Goal: Information Seeking & Learning: Find specific fact

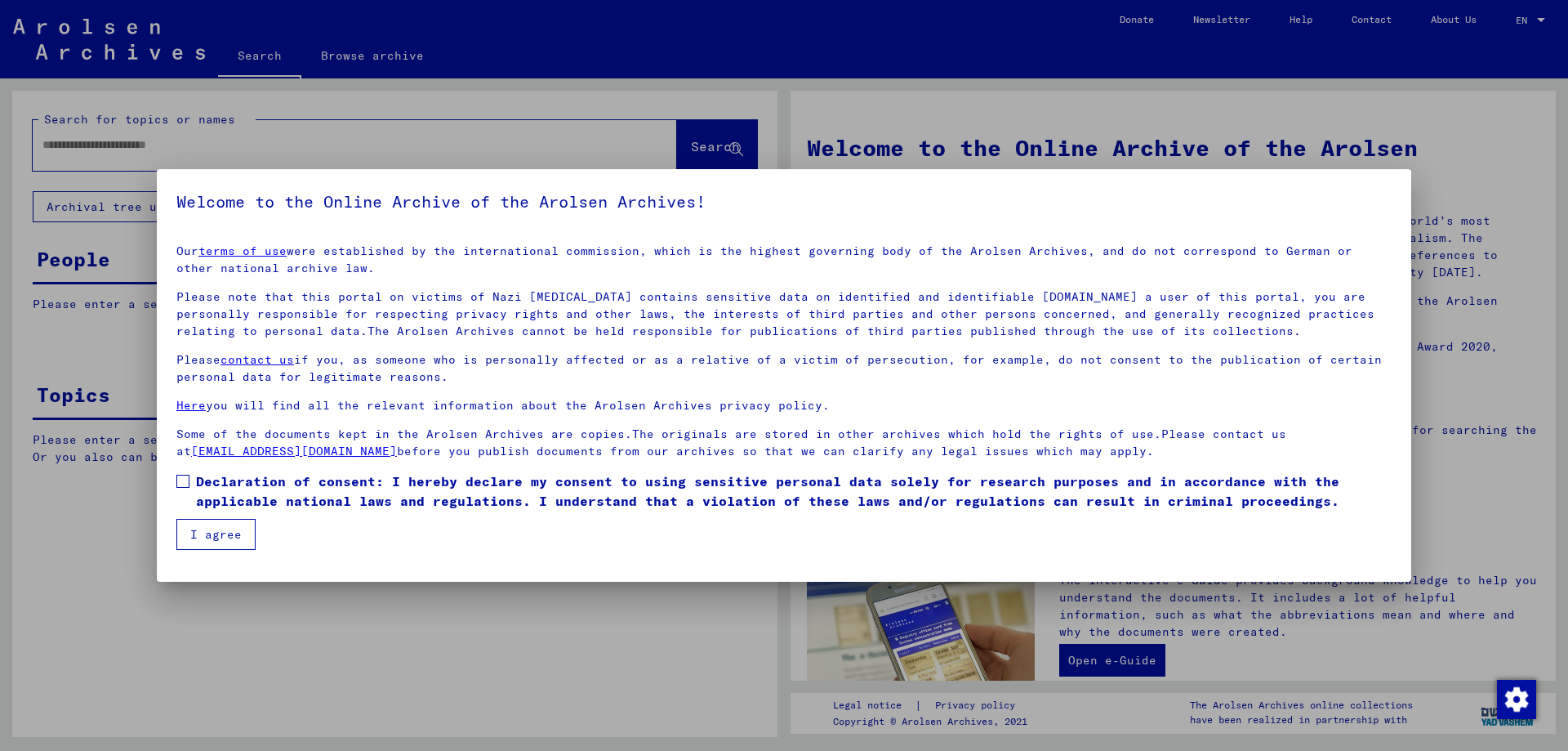
click at [182, 478] on span at bounding box center [182, 480] width 13 height 13
click at [208, 529] on button "I agree" at bounding box center [216, 533] width 79 height 31
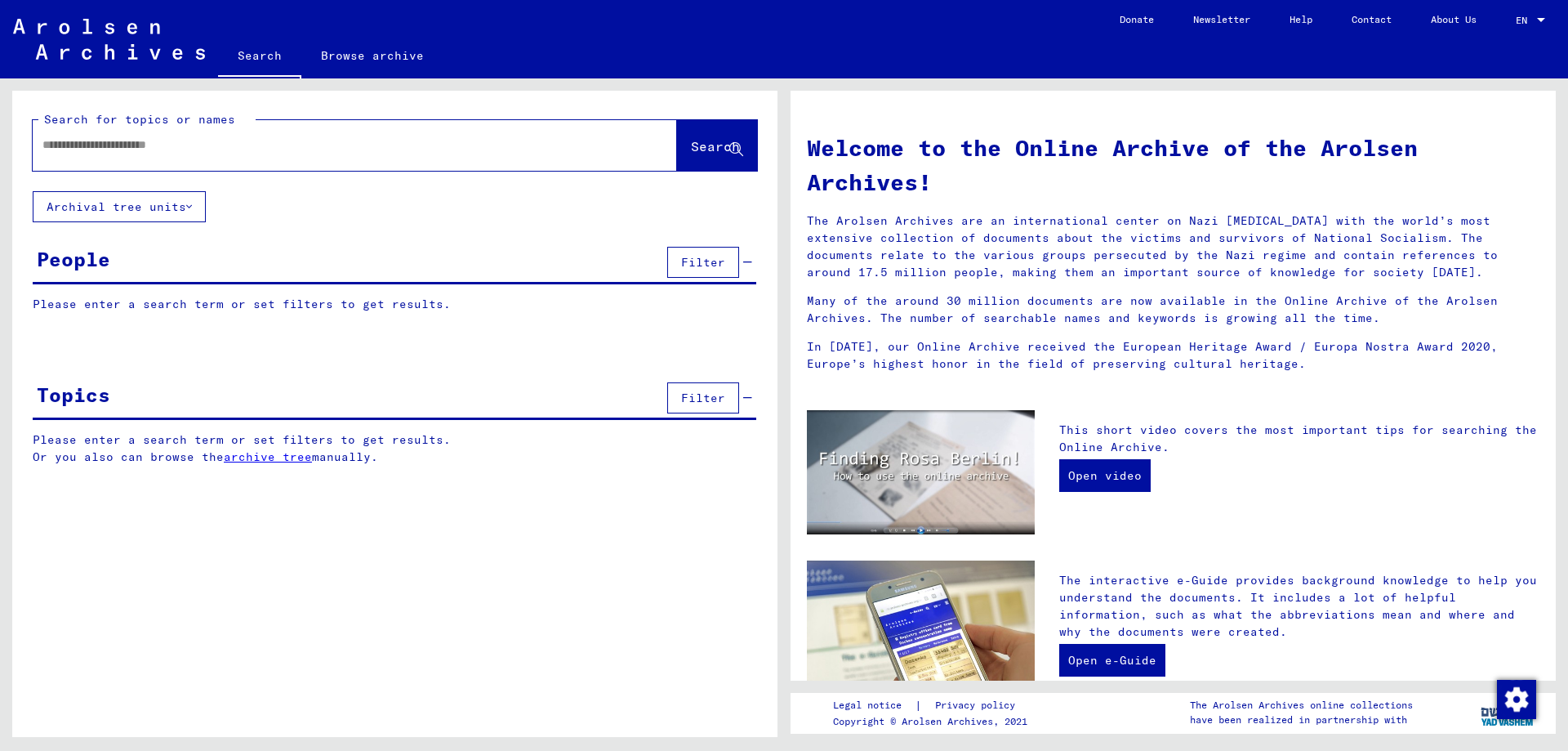
click at [254, 145] on input "text" at bounding box center [335, 145] width 585 height 17
paste input "**********"
type input "**********"
click at [691, 145] on span "Search" at bounding box center [716, 146] width 49 height 17
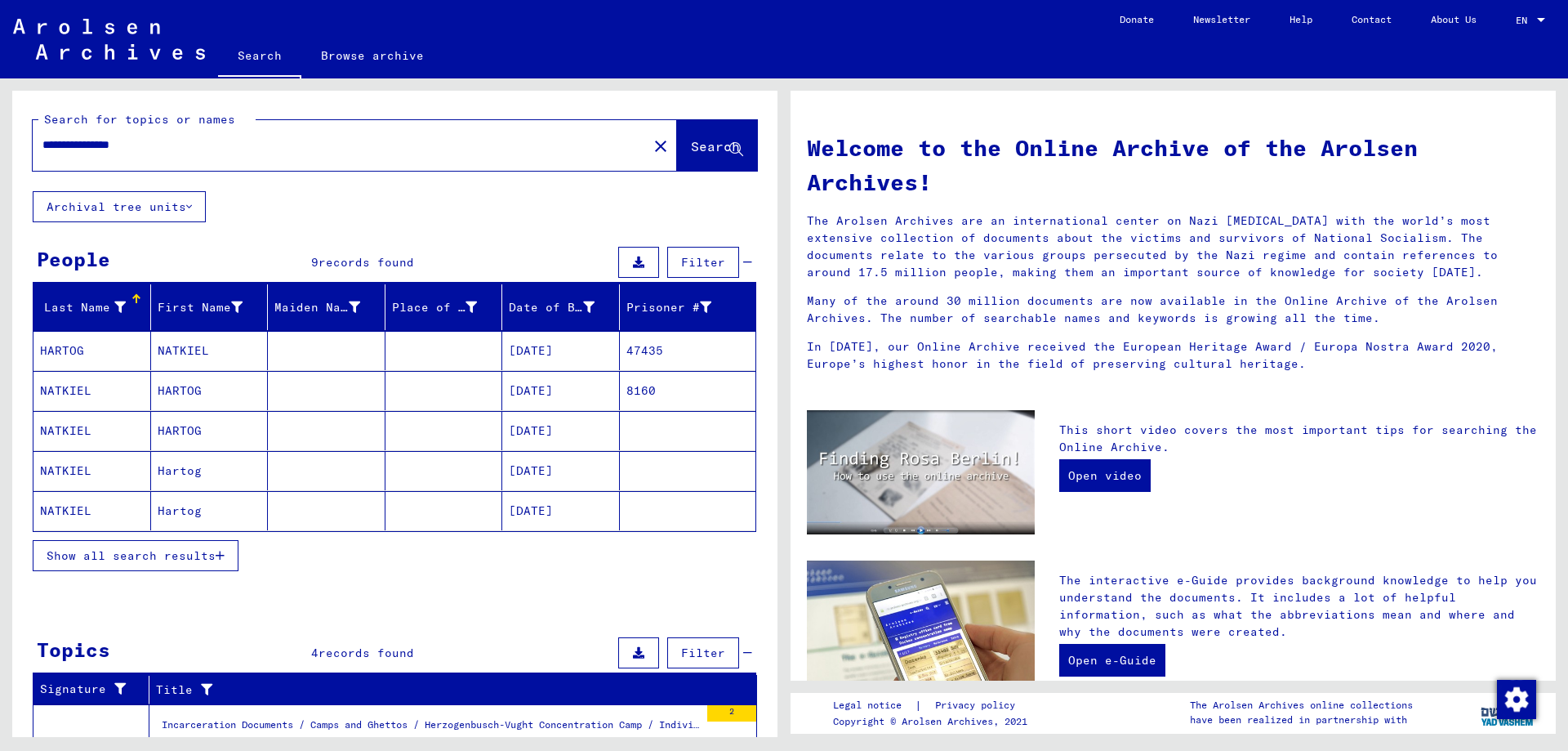
click at [197, 348] on mat-cell "NATKIEL" at bounding box center [209, 350] width 117 height 39
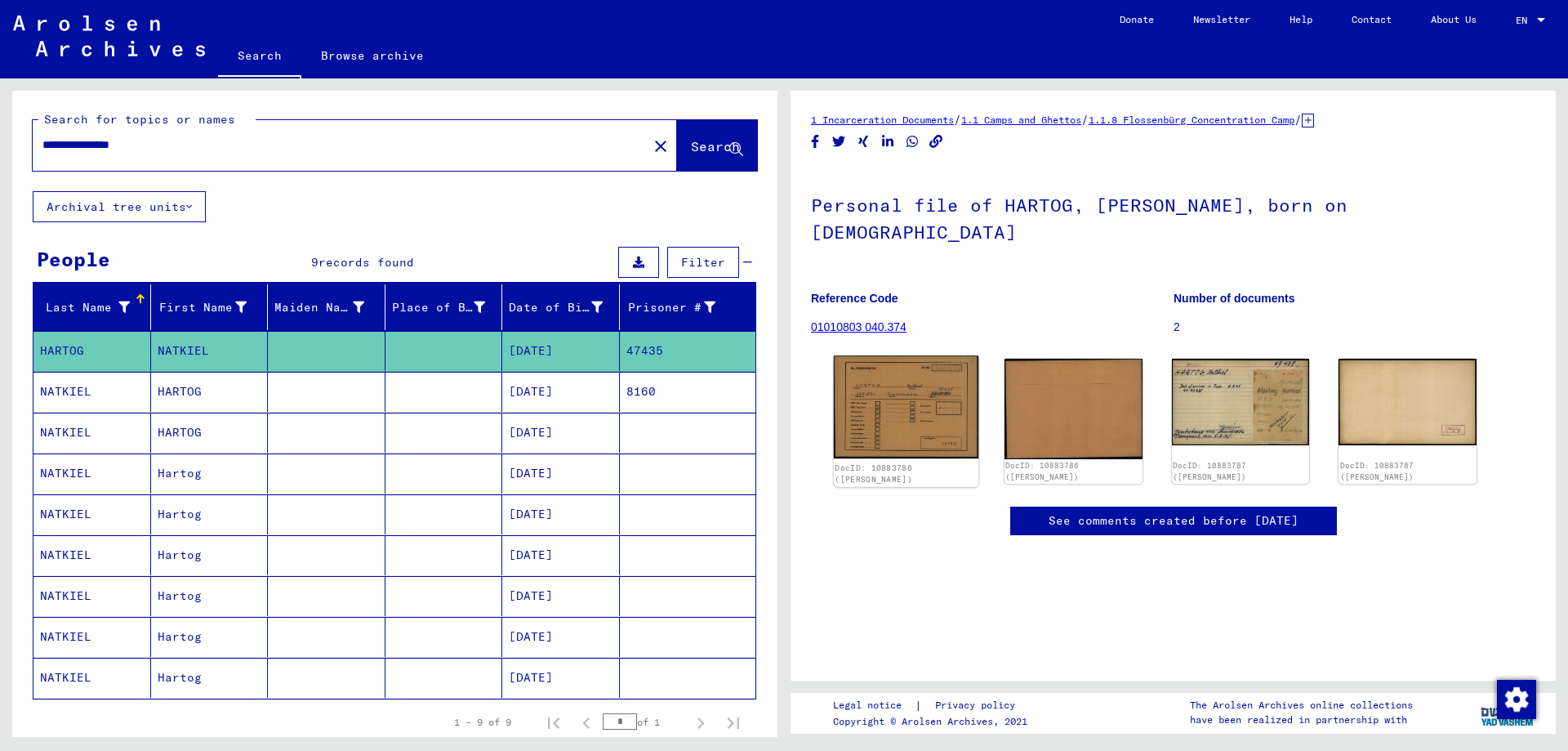
click at [942, 370] on img at bounding box center [906, 406] width 145 height 103
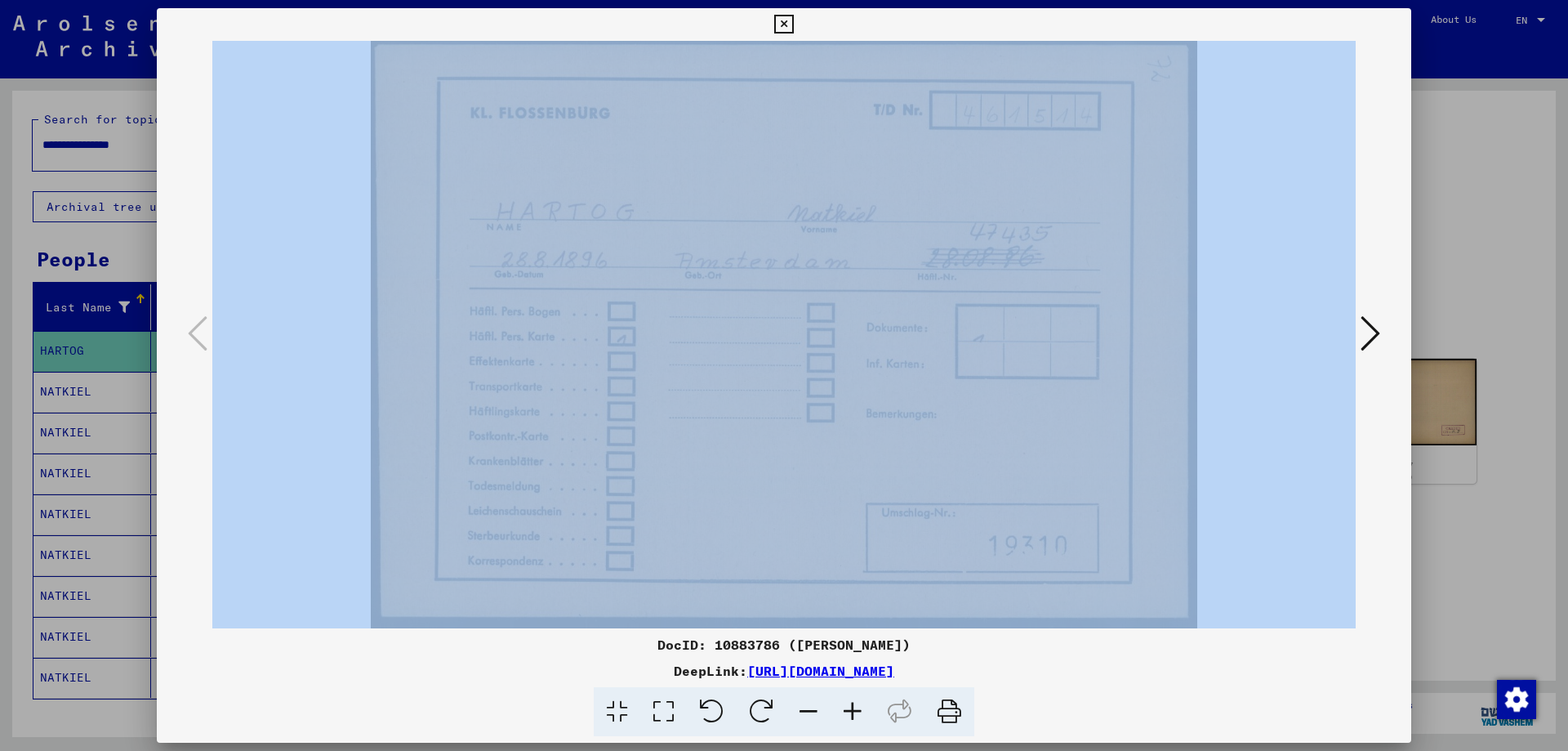
drag, startPoint x: 841, startPoint y: 26, endPoint x: 836, endPoint y: 38, distance: 13.0
click at [838, 50] on div "DocID: 10883786 ([PERSON_NAME]) DeepLink: [URL][DOMAIN_NAME]" at bounding box center [784, 372] width 1254 height 729
click at [787, 23] on icon at bounding box center [784, 25] width 19 height 19
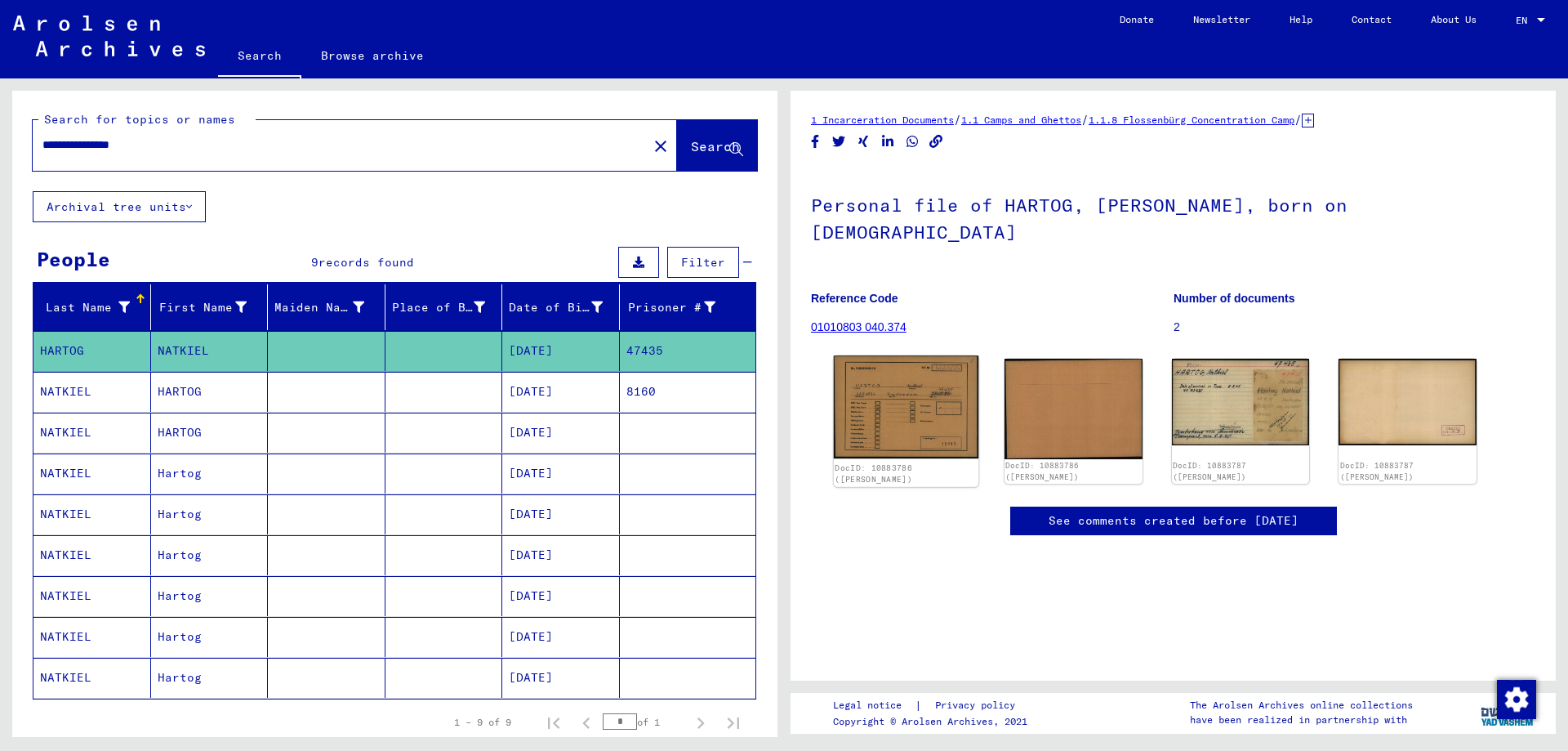
click at [927, 368] on img at bounding box center [906, 406] width 145 height 103
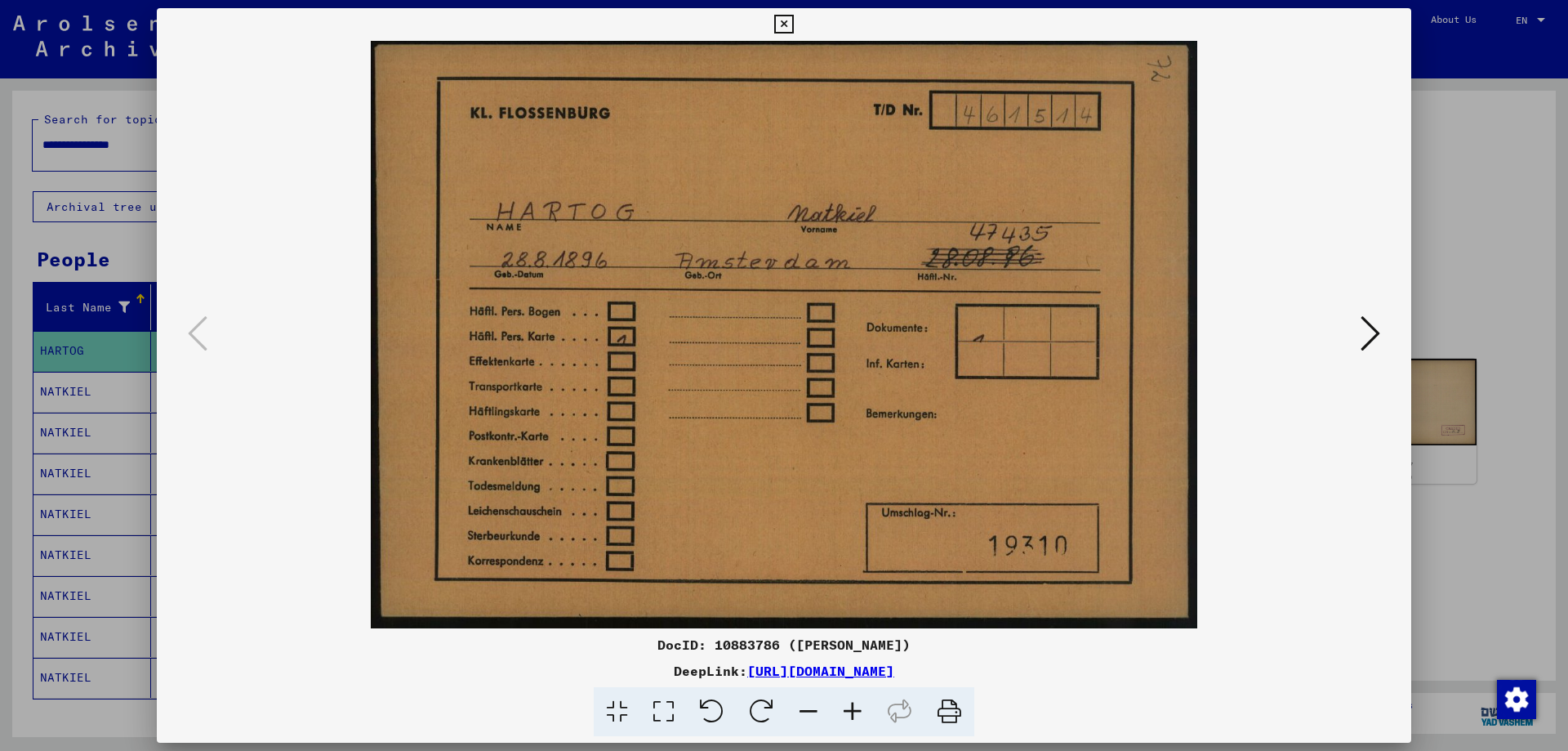
click at [943, 709] on icon at bounding box center [949, 711] width 50 height 50
click at [1370, 323] on icon at bounding box center [1371, 333] width 19 height 39
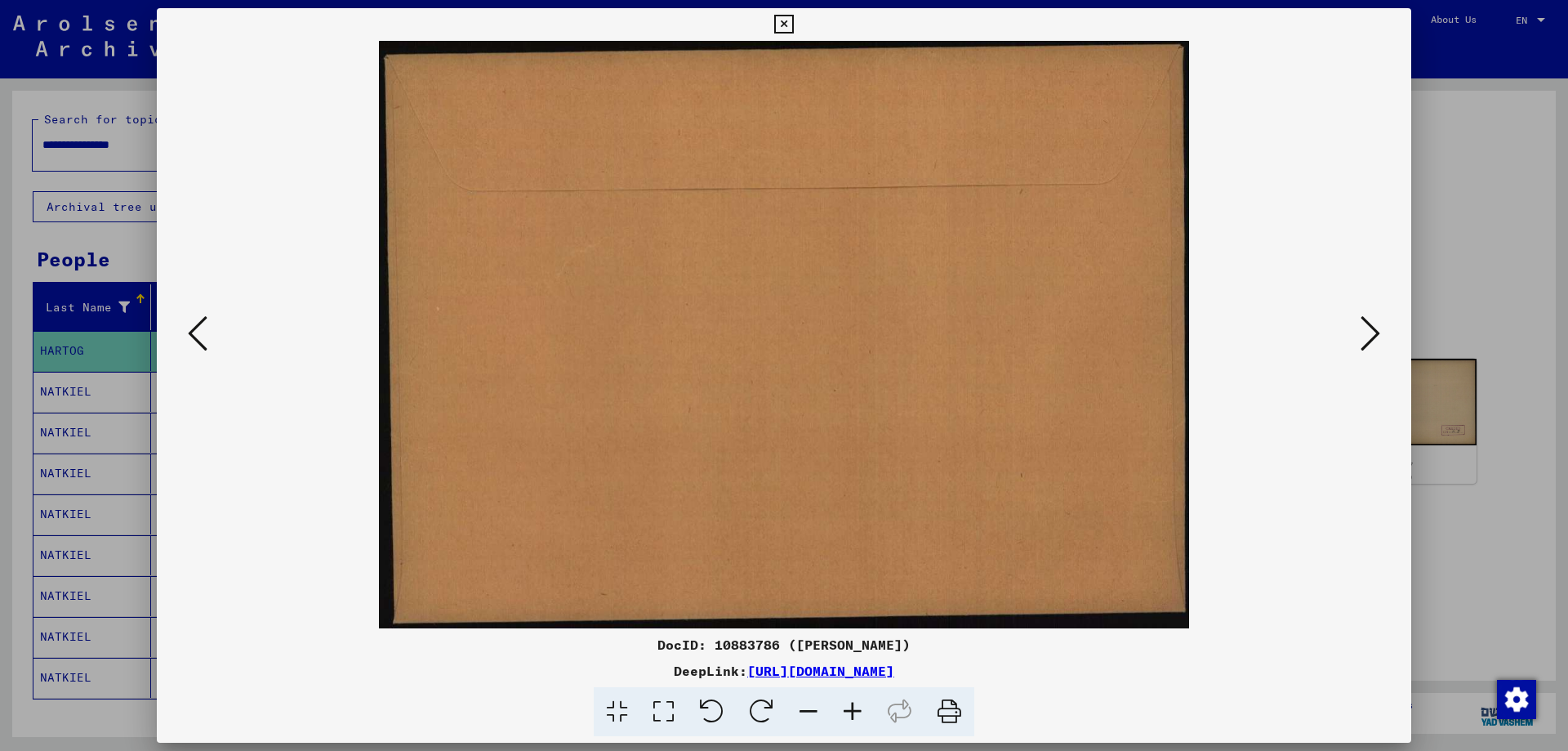
click at [1366, 330] on icon at bounding box center [1371, 333] width 19 height 39
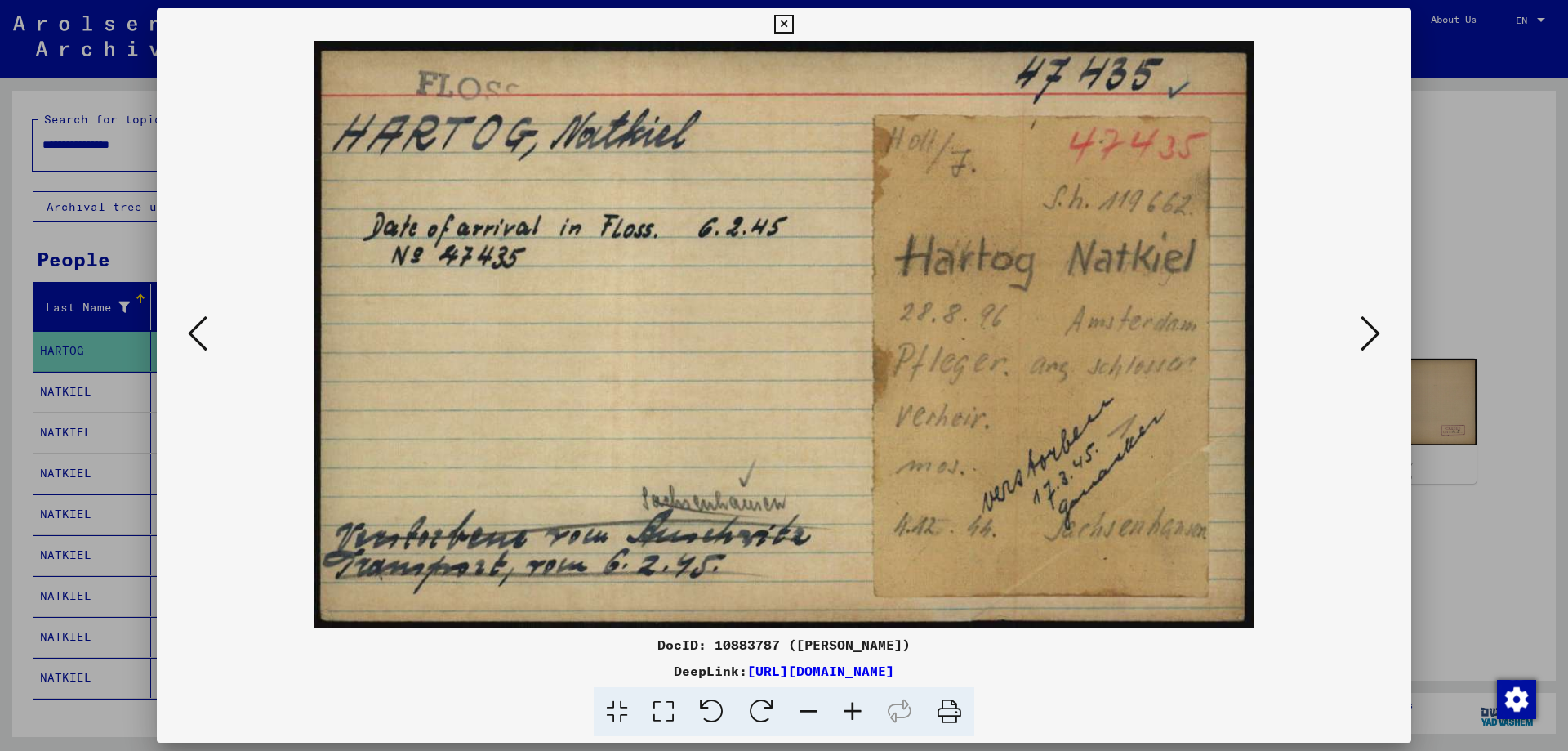
click at [946, 706] on icon at bounding box center [949, 711] width 50 height 50
click at [786, 19] on icon at bounding box center [784, 25] width 19 height 19
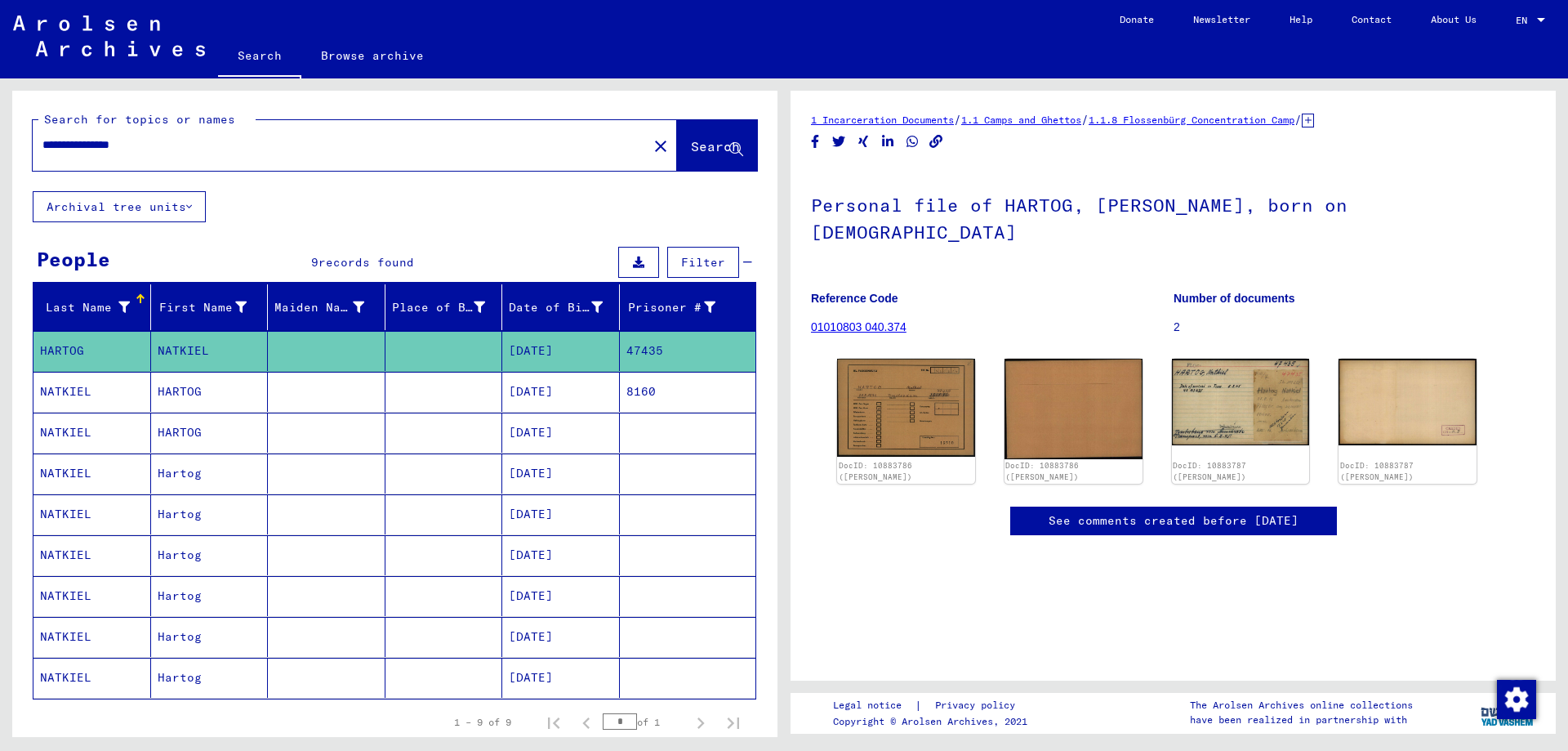
click at [404, 389] on mat-cell at bounding box center [443, 391] width 117 height 40
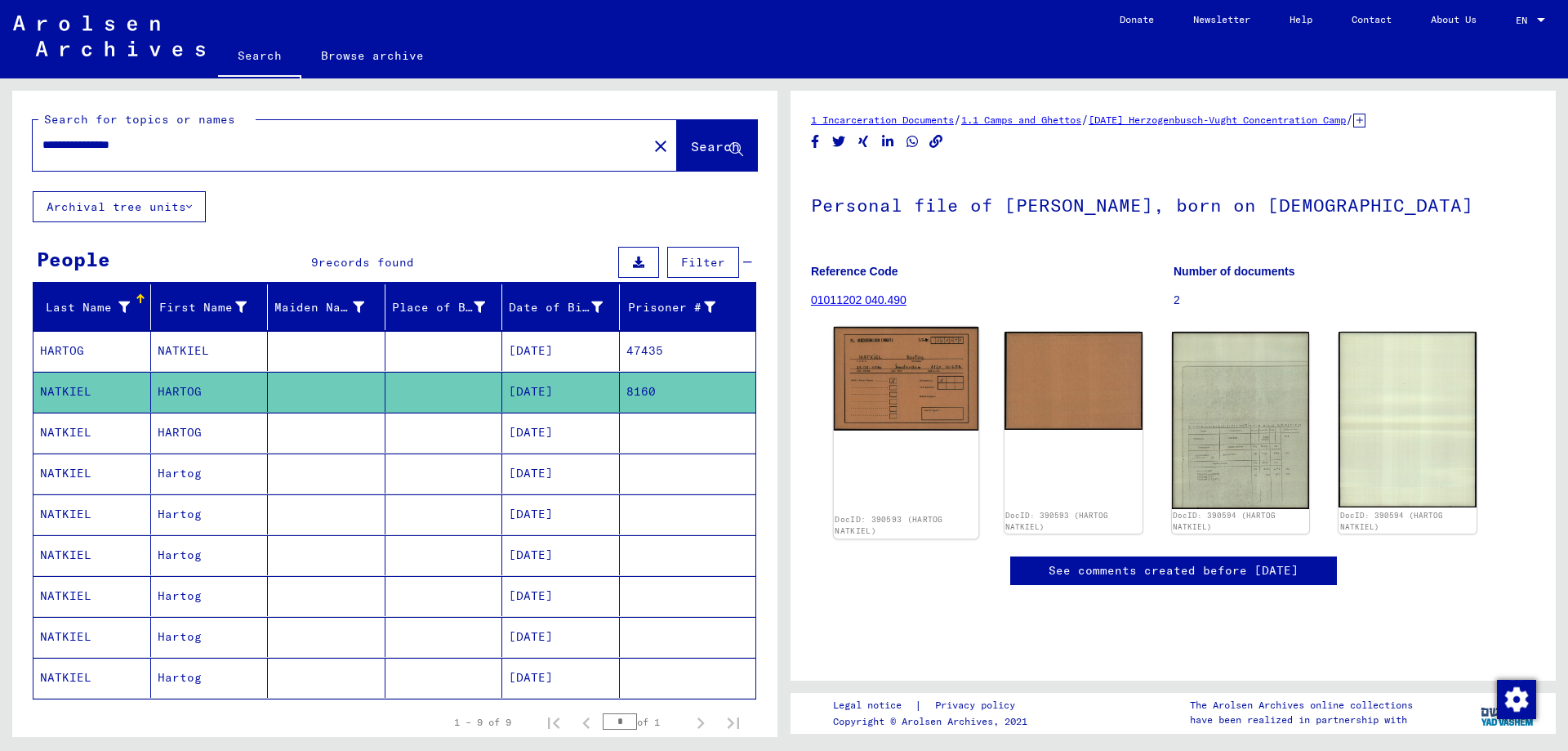
click at [899, 395] on img at bounding box center [906, 379] width 145 height 104
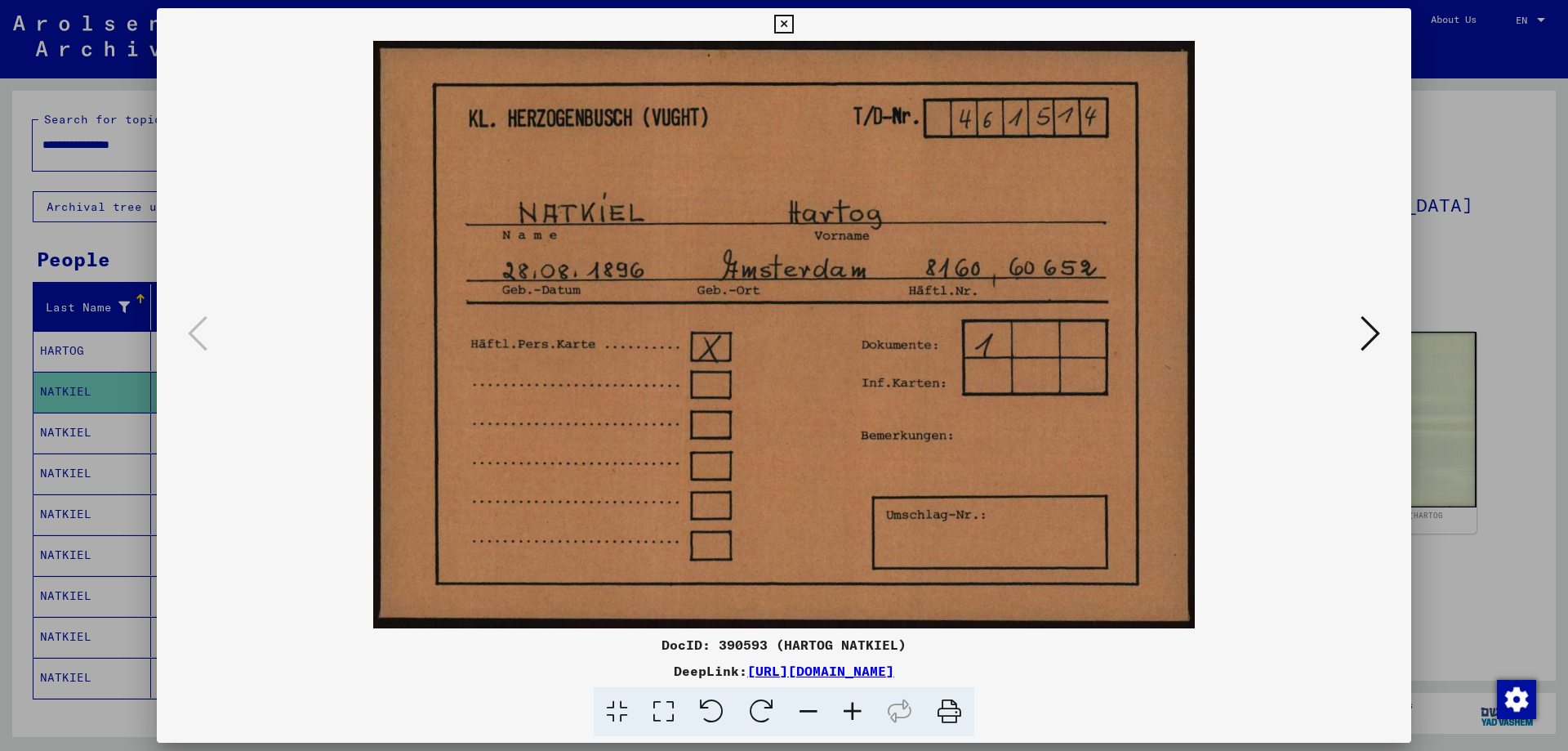
click at [952, 715] on icon at bounding box center [949, 711] width 50 height 50
click at [1368, 335] on icon at bounding box center [1371, 333] width 19 height 39
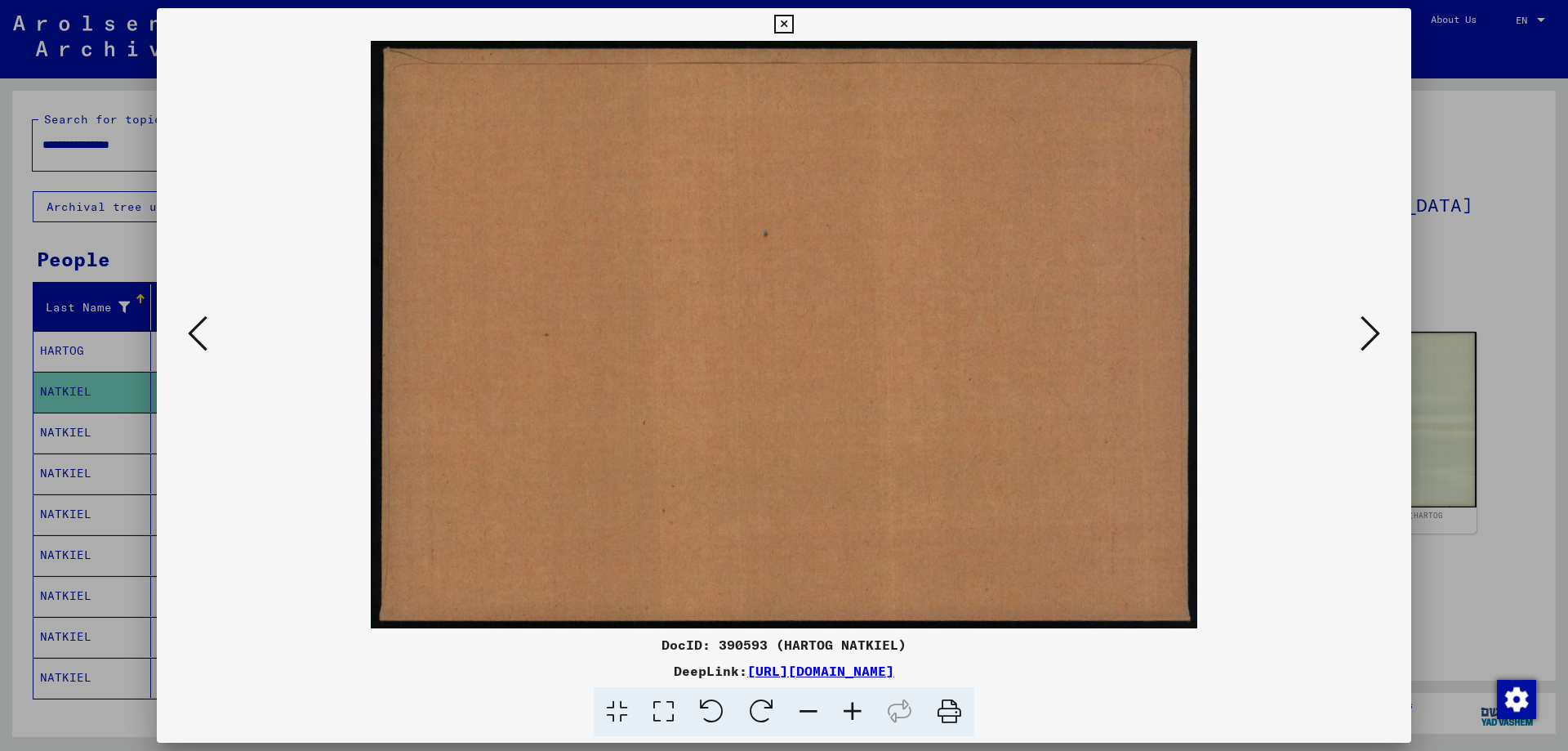
click at [1368, 335] on icon at bounding box center [1371, 333] width 19 height 39
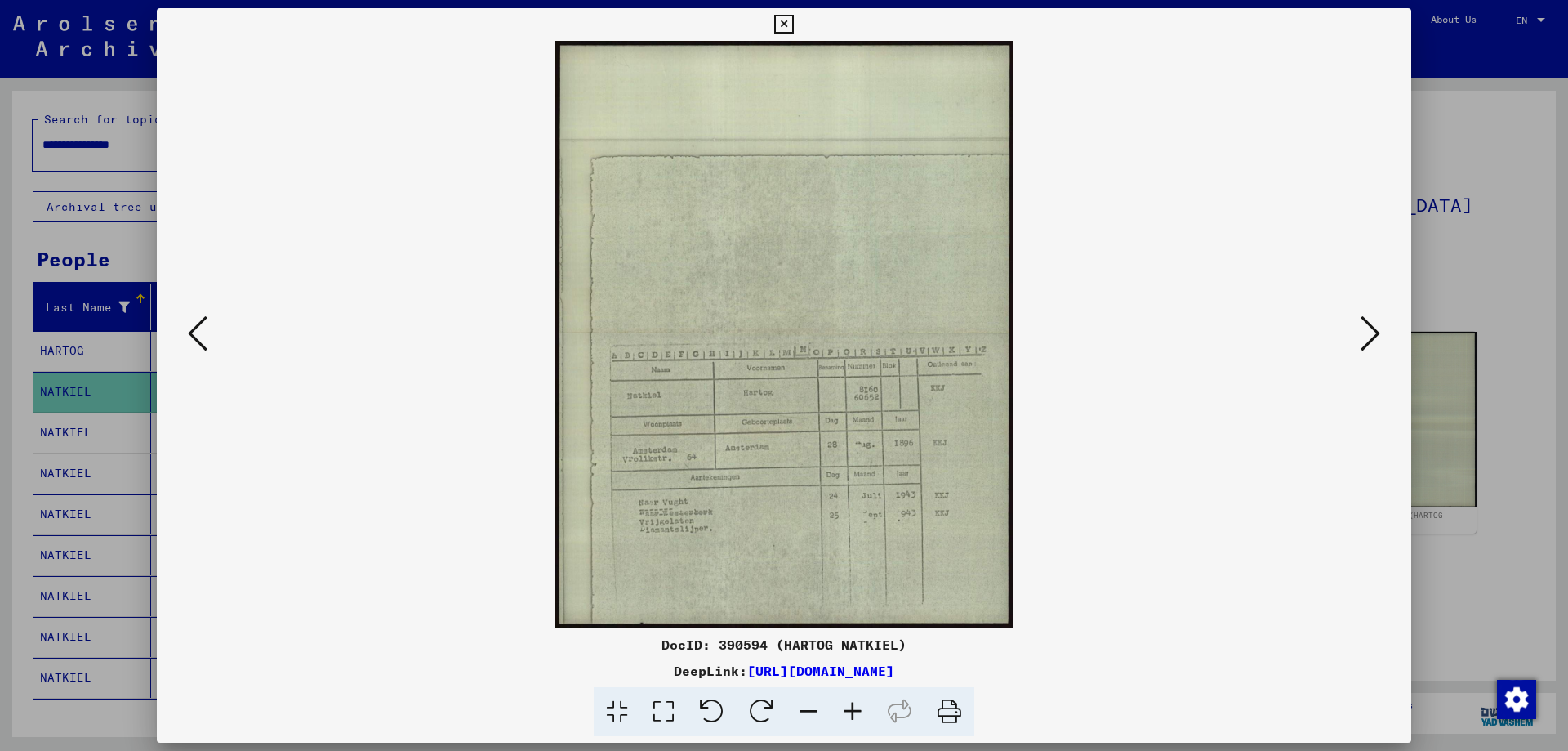
click at [947, 710] on icon at bounding box center [949, 711] width 50 height 50
click at [789, 19] on icon at bounding box center [784, 25] width 19 height 19
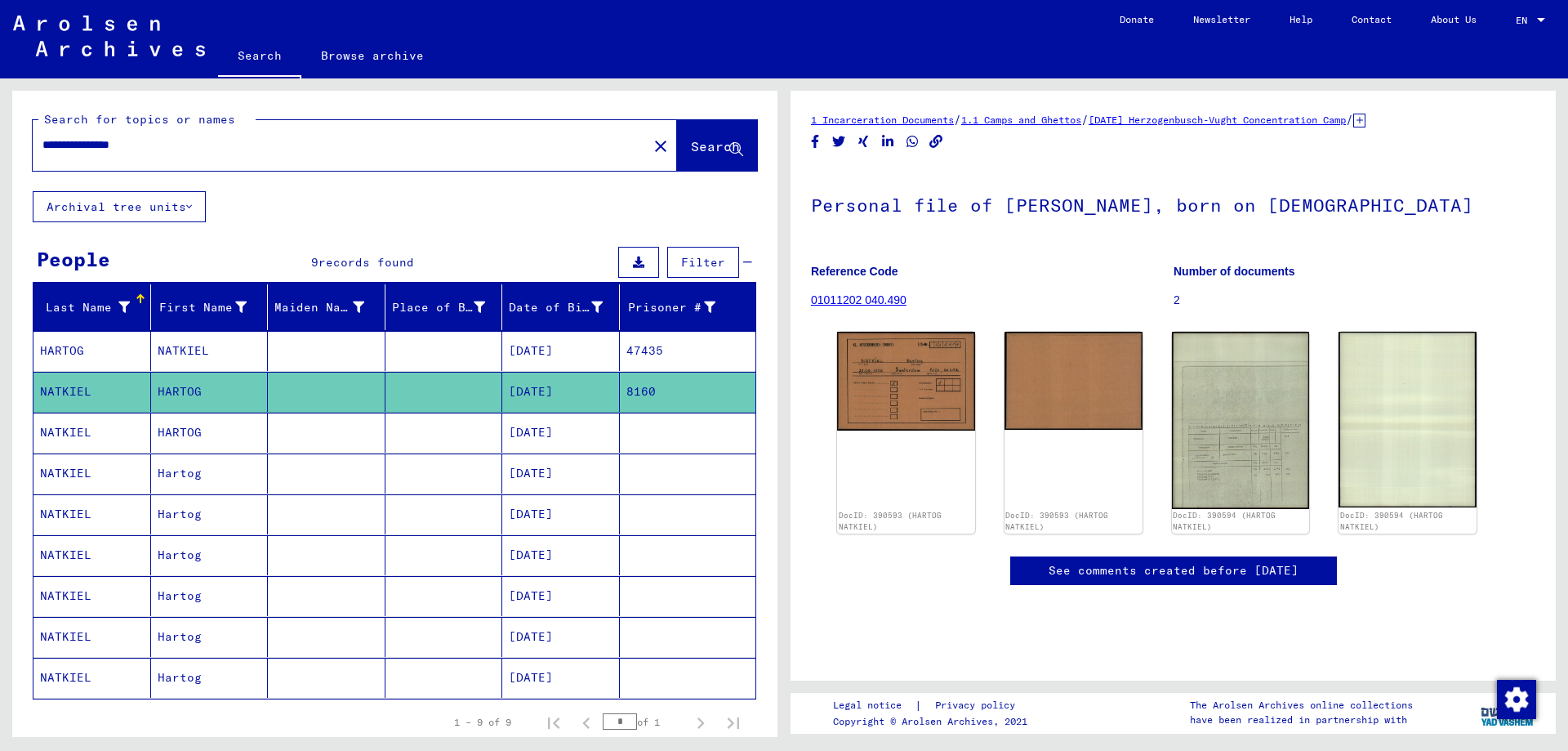
click at [464, 516] on mat-cell at bounding box center [443, 514] width 117 height 40
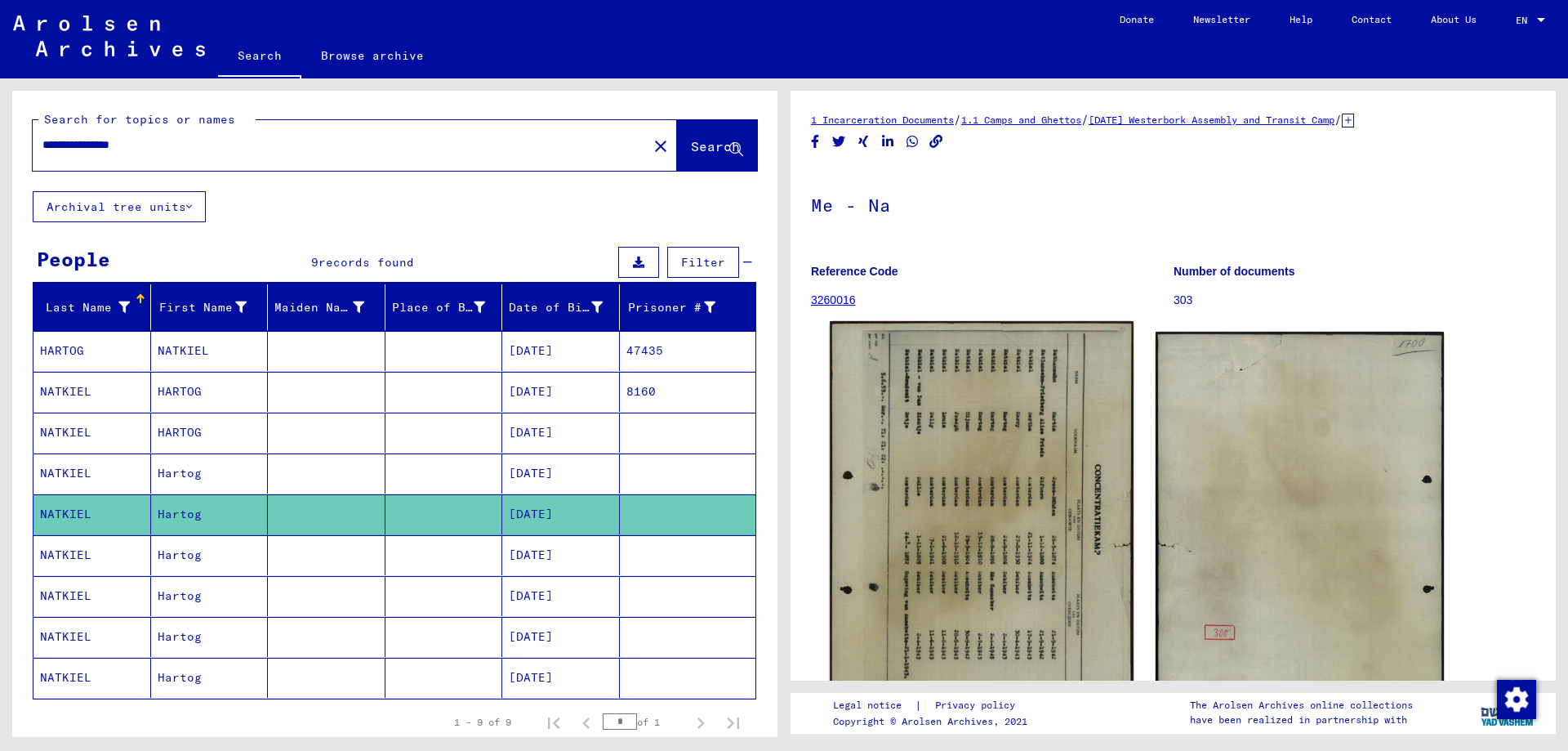
click at [1052, 481] on img at bounding box center [982, 535] width 303 height 429
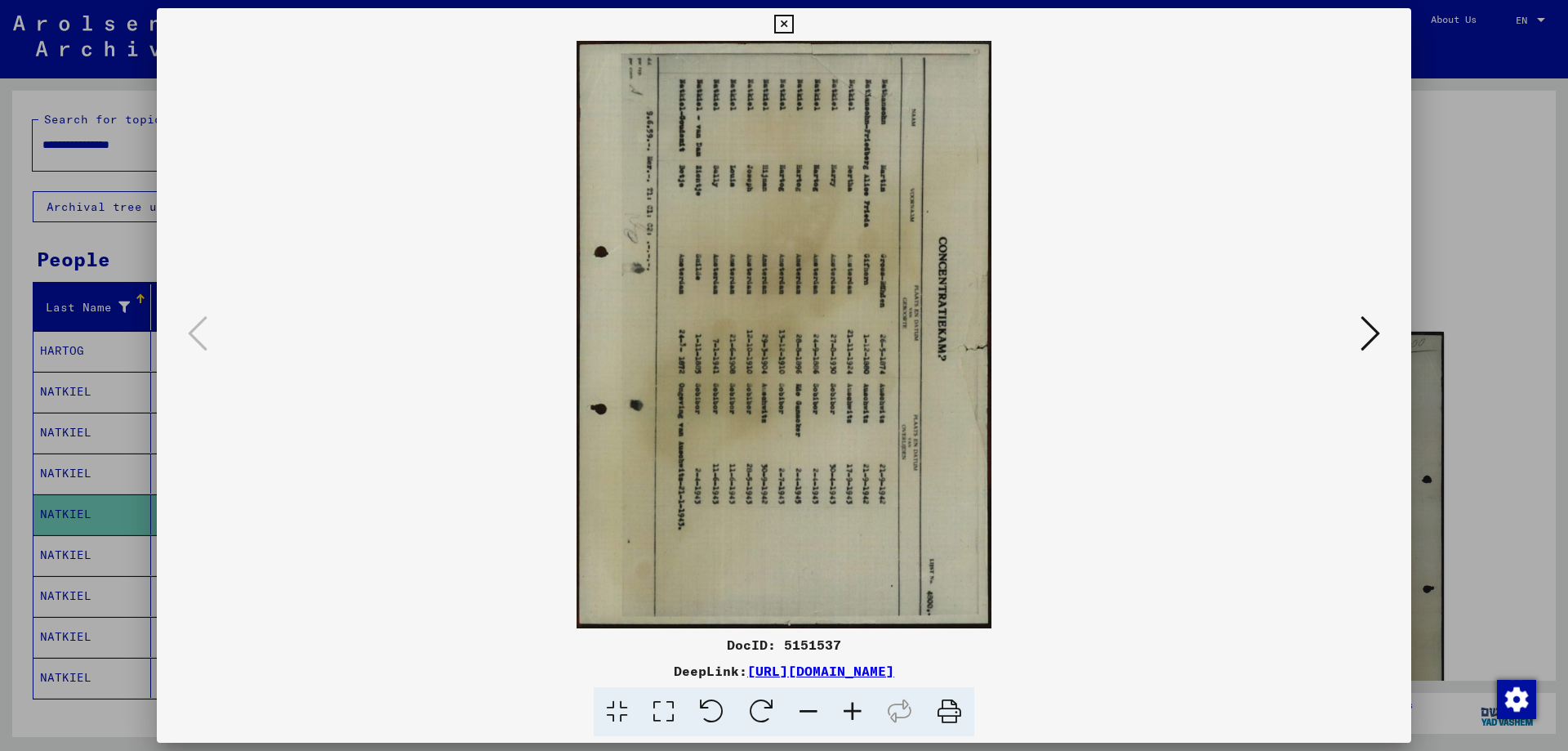
click at [710, 710] on icon at bounding box center [711, 711] width 50 height 50
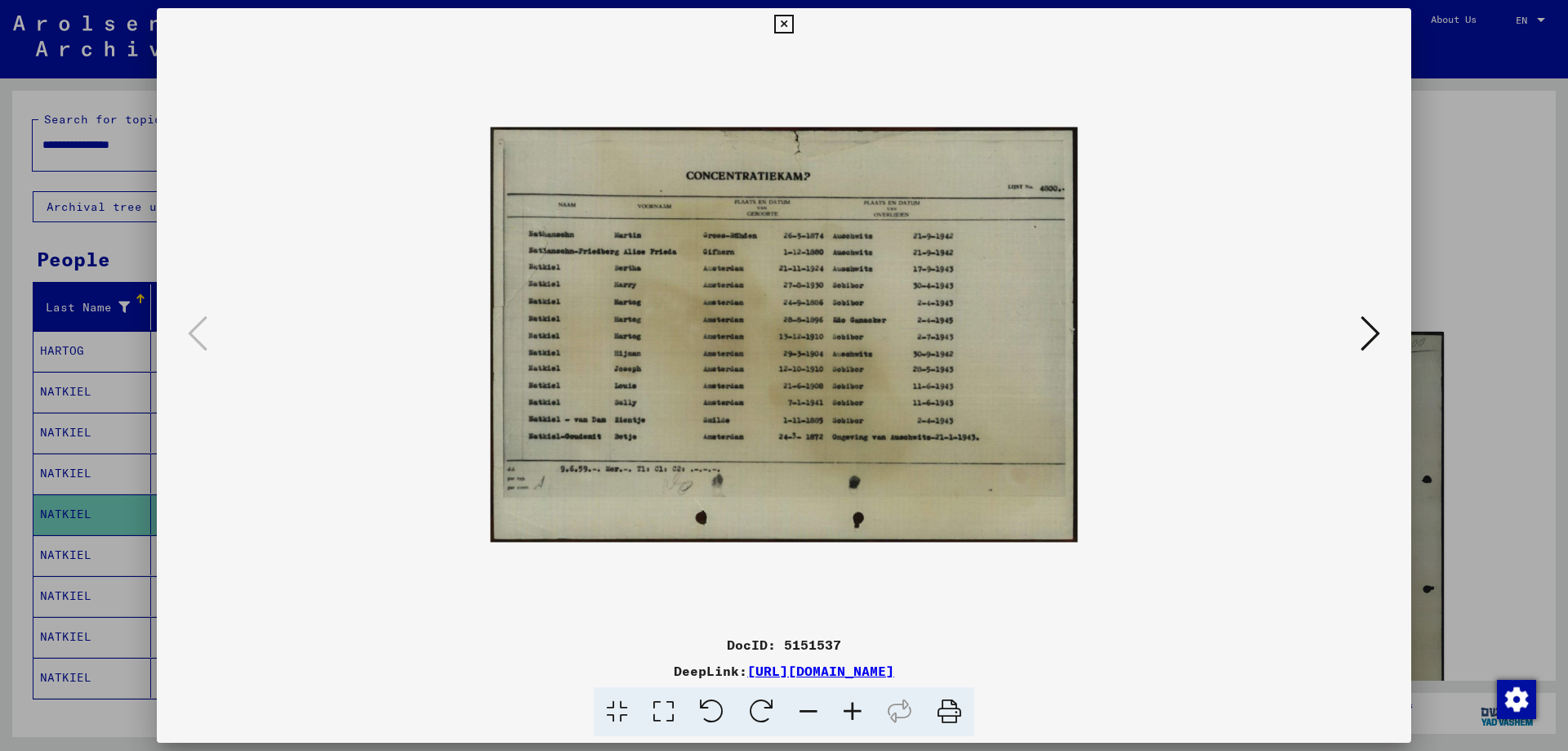
click at [853, 710] on icon at bounding box center [852, 711] width 44 height 50
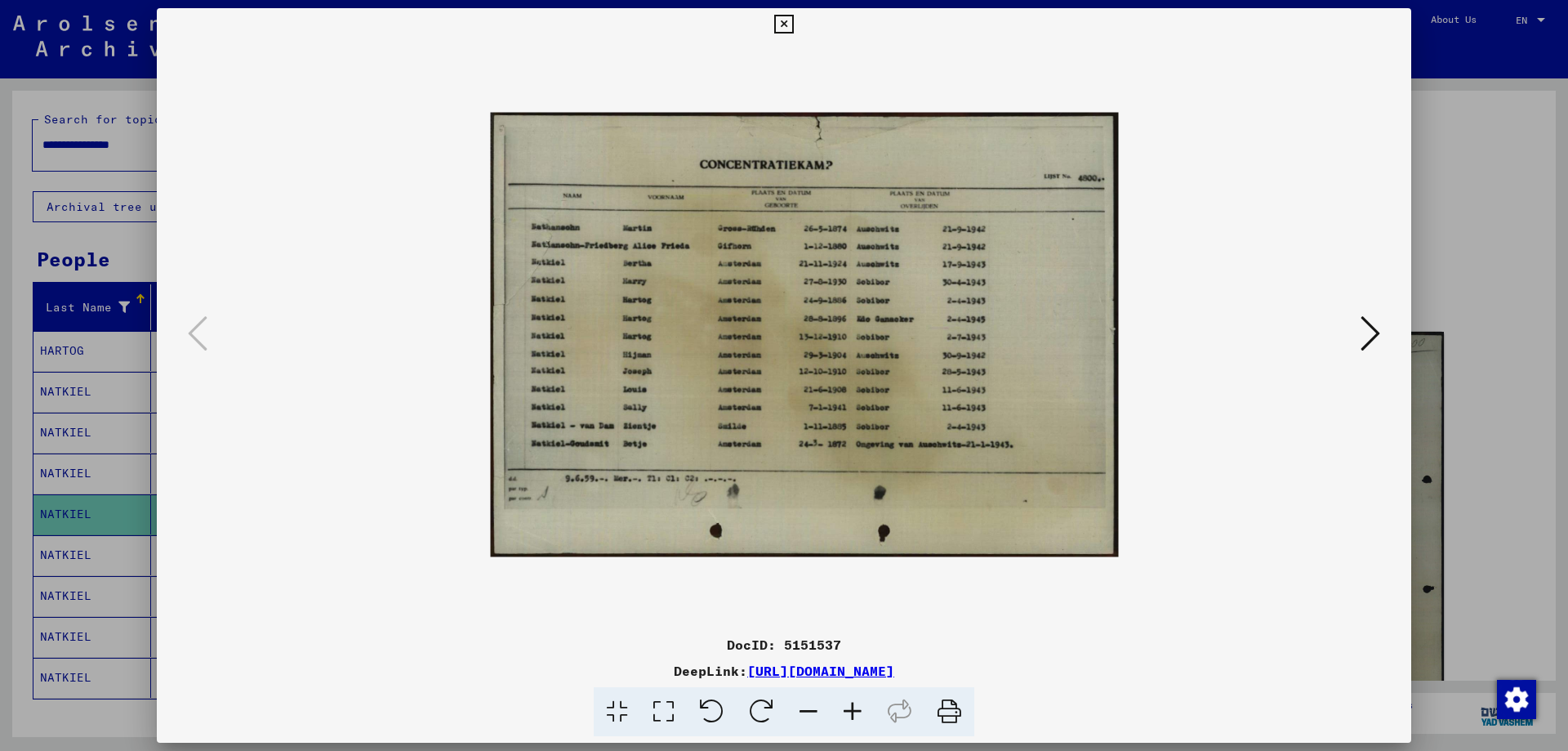
click at [853, 710] on icon at bounding box center [852, 711] width 44 height 50
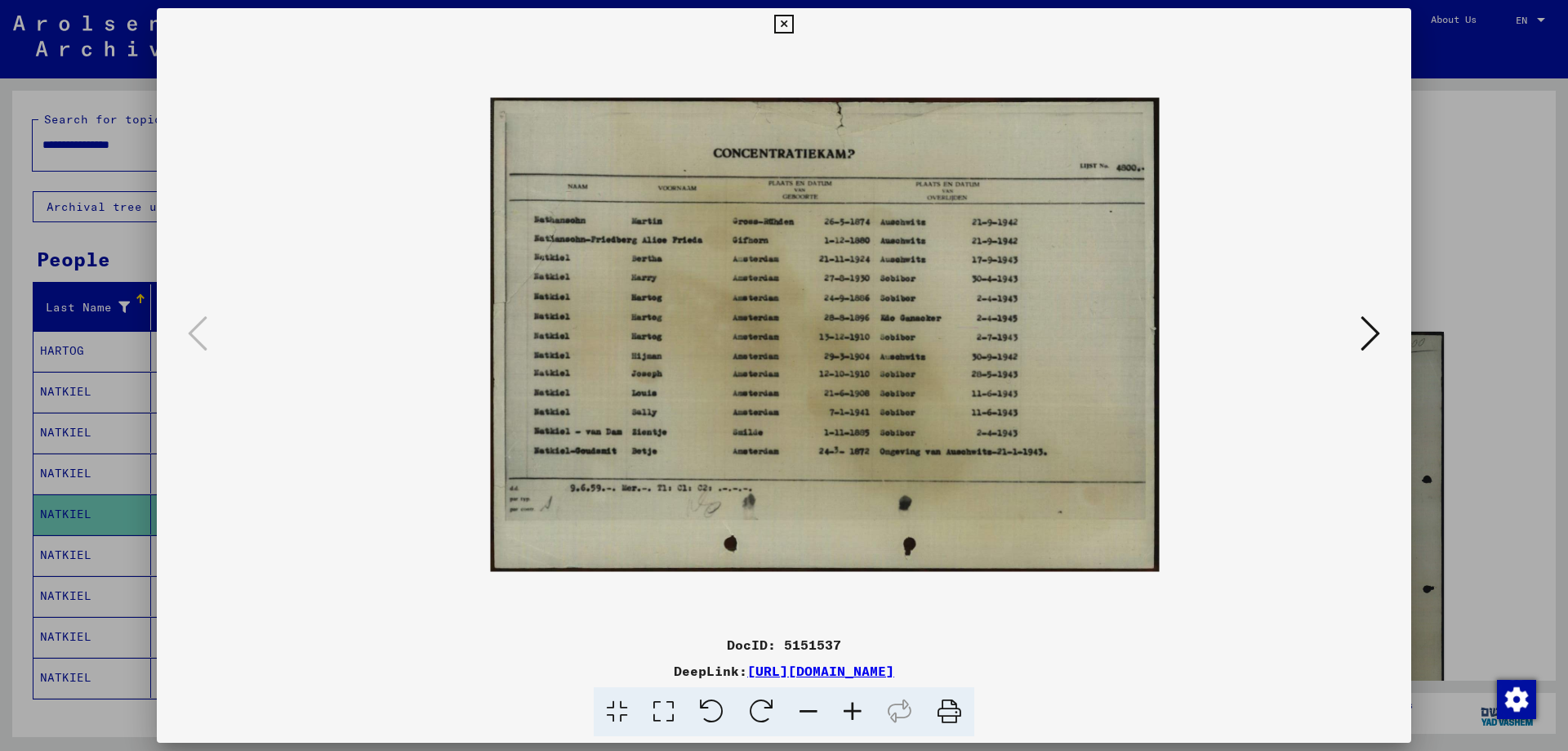
click at [853, 710] on icon at bounding box center [852, 711] width 44 height 50
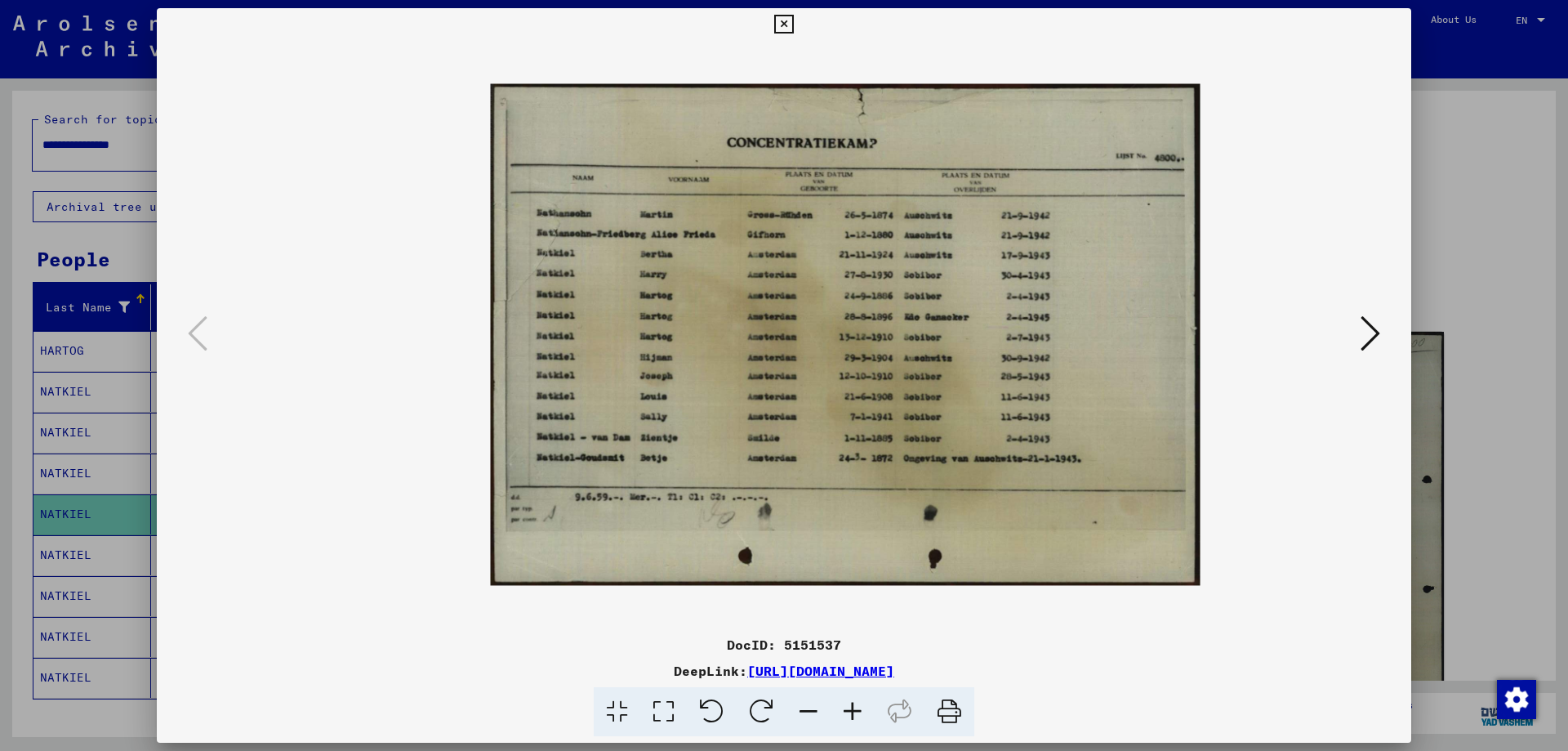
click at [853, 710] on icon at bounding box center [852, 711] width 44 height 50
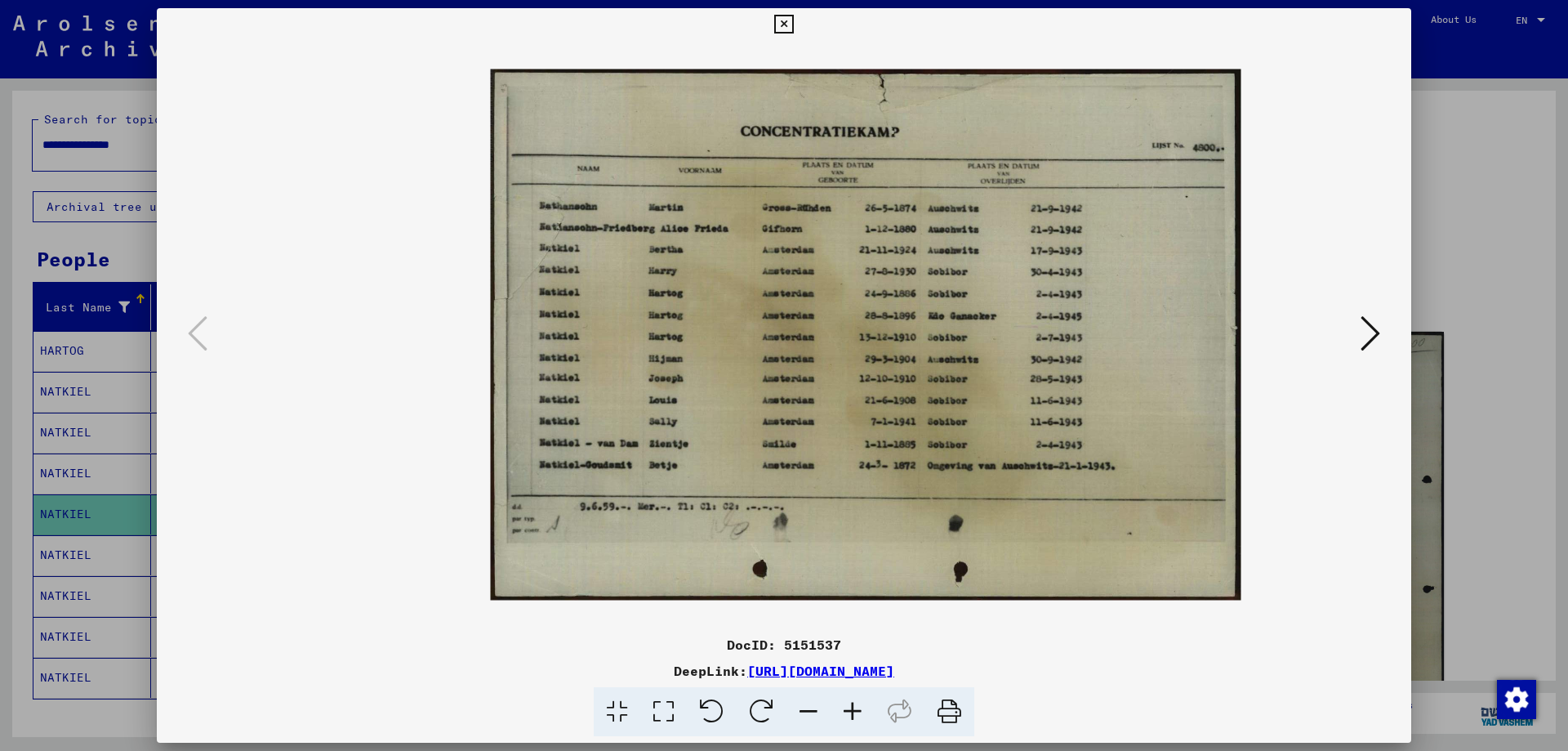
click at [853, 710] on icon at bounding box center [852, 711] width 44 height 50
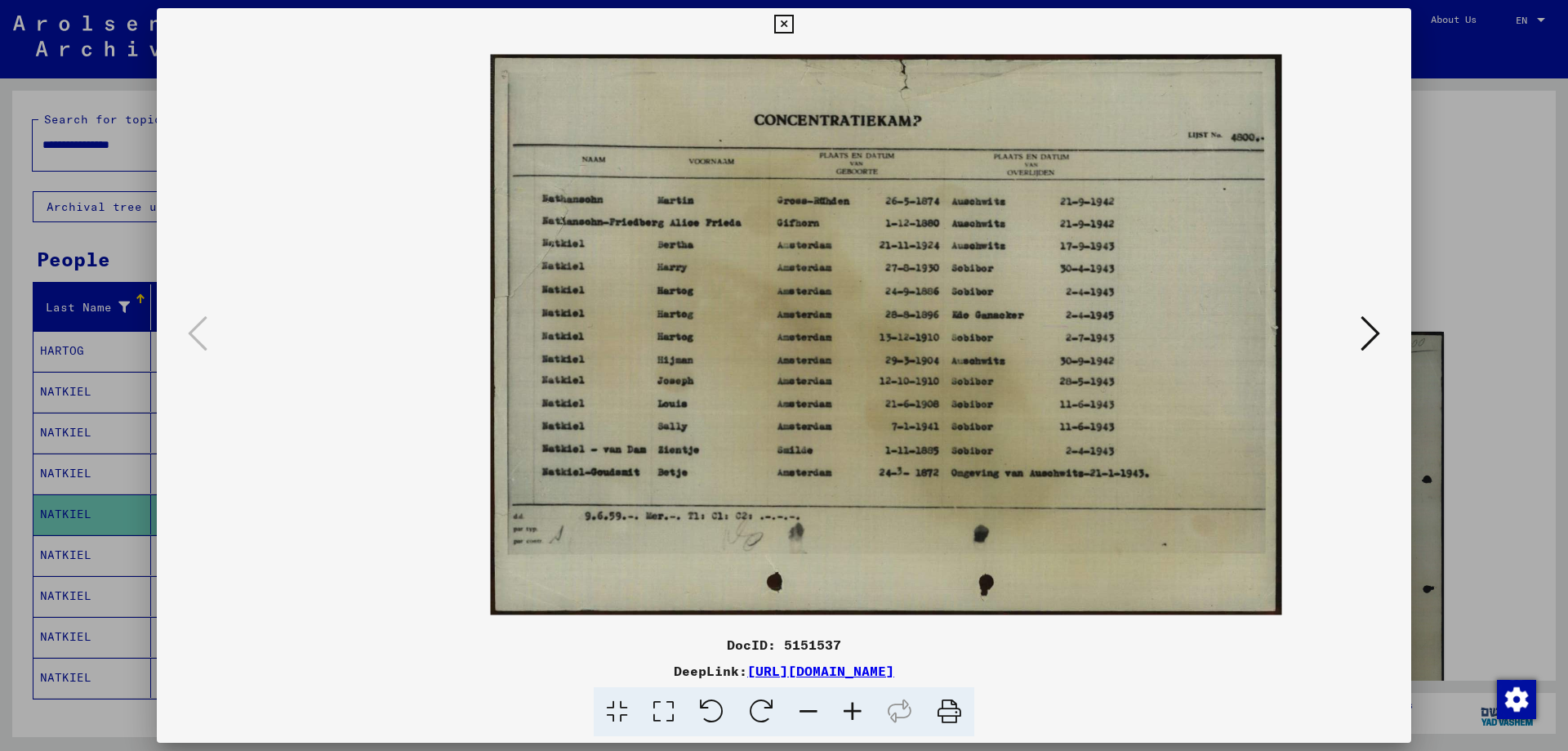
click at [853, 710] on icon at bounding box center [852, 711] width 44 height 50
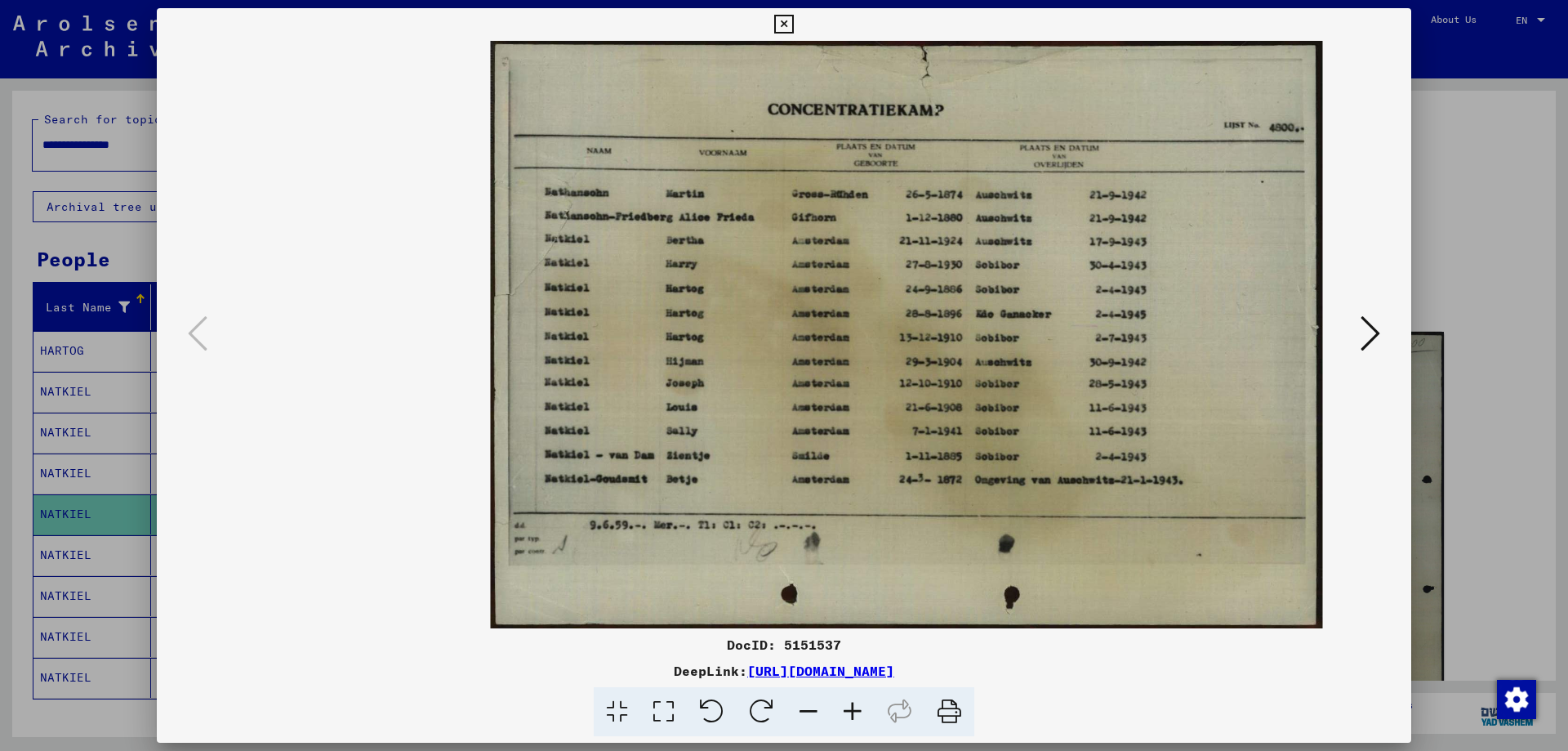
click at [947, 705] on icon at bounding box center [949, 711] width 50 height 50
click at [783, 26] on icon at bounding box center [784, 25] width 19 height 19
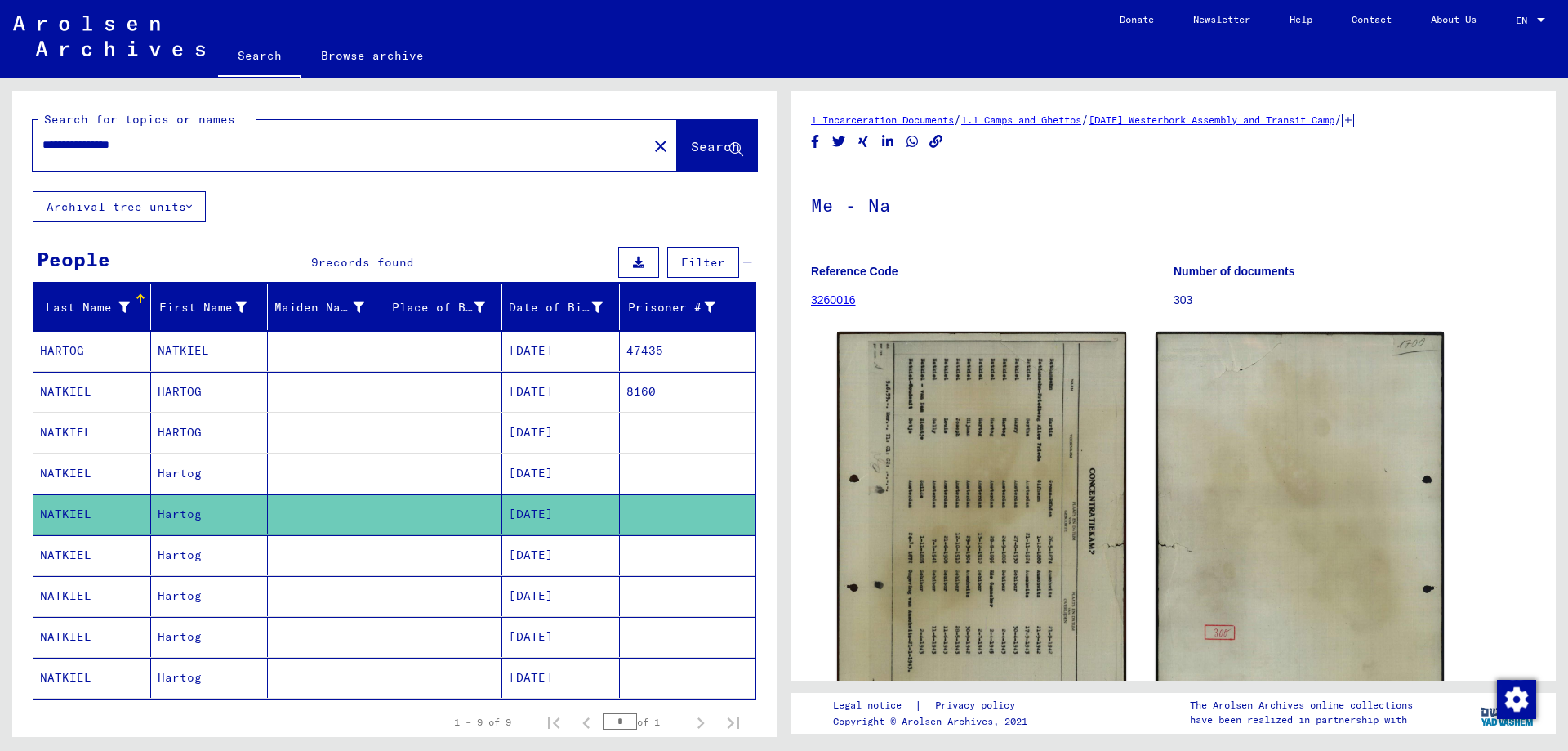
click at [338, 637] on mat-cell at bounding box center [326, 636] width 117 height 40
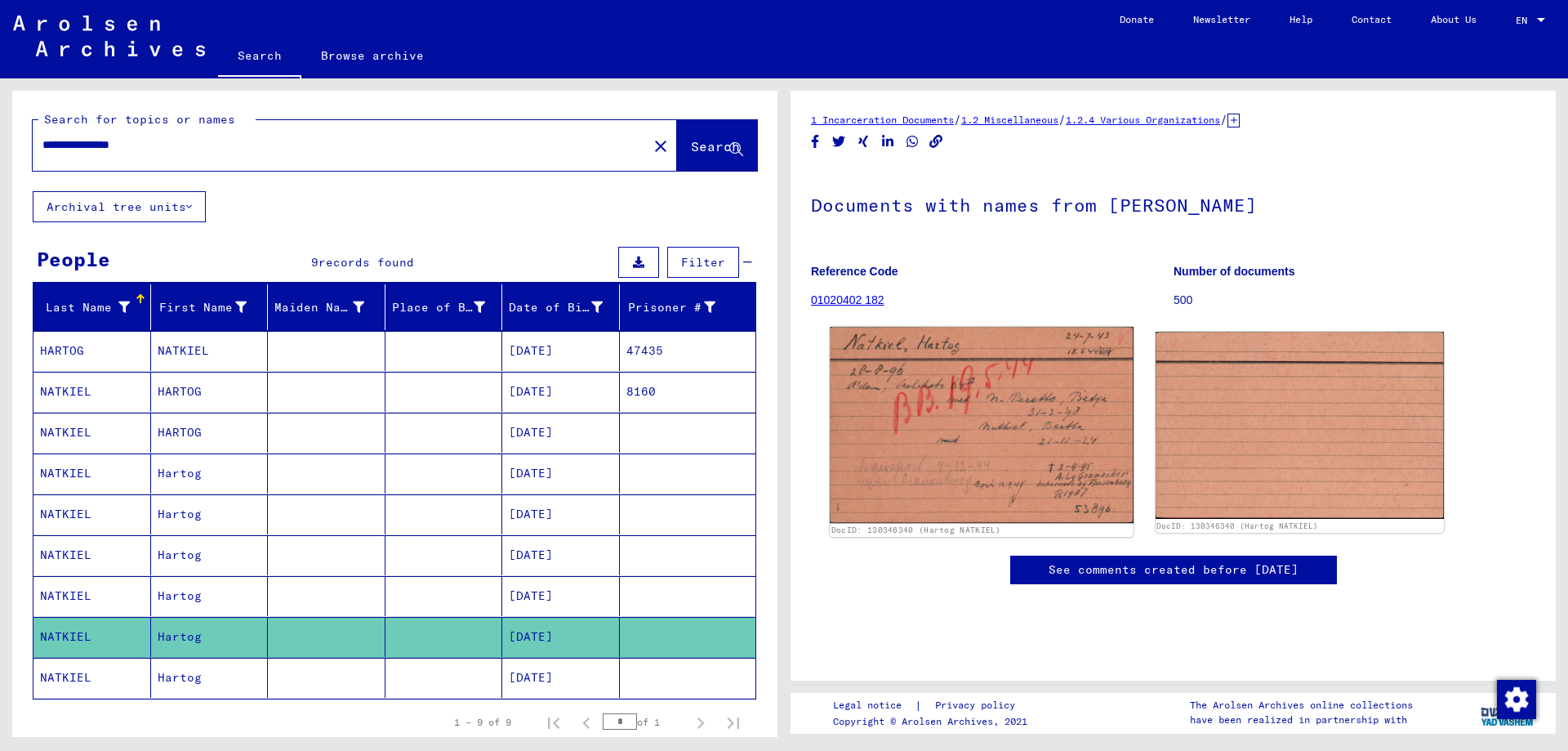
click at [978, 392] on img at bounding box center [982, 425] width 303 height 196
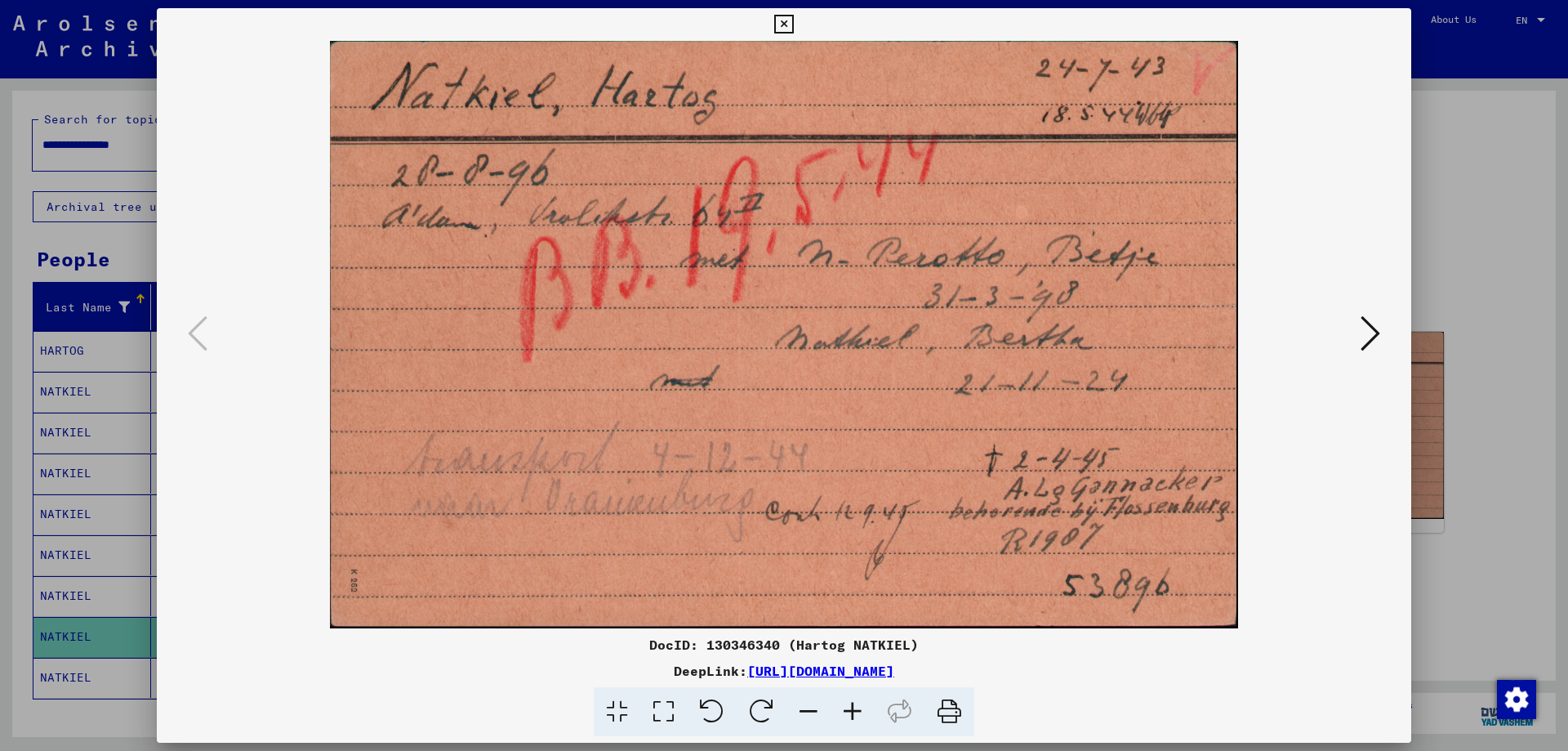
click at [949, 711] on icon at bounding box center [949, 711] width 50 height 50
click at [777, 23] on icon at bounding box center [784, 25] width 19 height 19
